Goal: Register for event/course

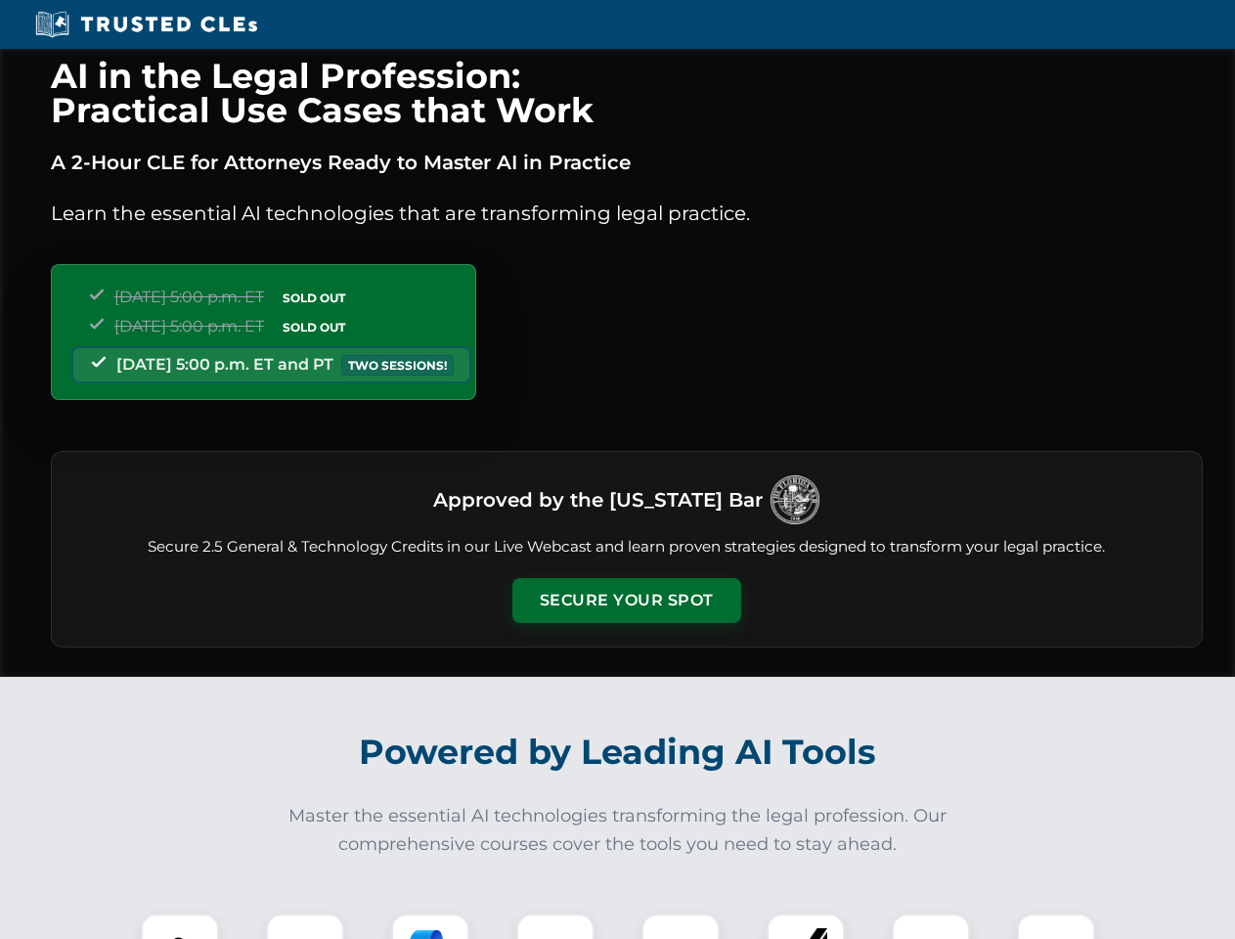
click at [626, 601] on button "Secure Your Spot" at bounding box center [627, 600] width 229 height 45
click at [180, 926] on img at bounding box center [180, 952] width 57 height 57
click at [305, 926] on div at bounding box center [305, 953] width 78 height 78
